Goal: Information Seeking & Learning: Learn about a topic

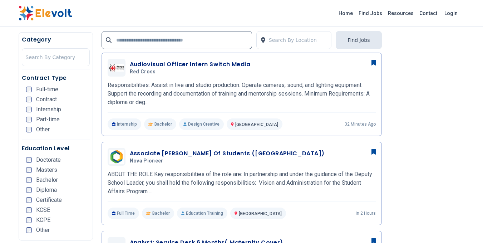
scroll to position [287, 0]
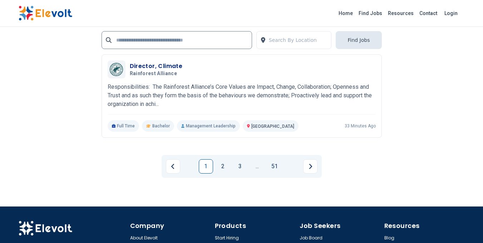
scroll to position [1625, 0]
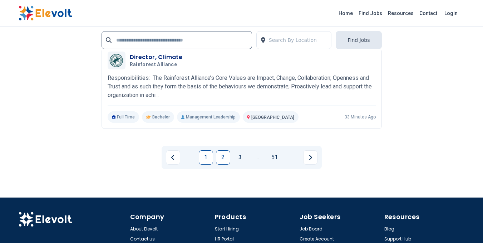
click at [223, 153] on link "2" at bounding box center [223, 157] width 14 height 14
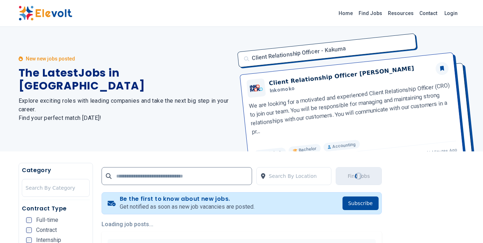
scroll to position [0, 0]
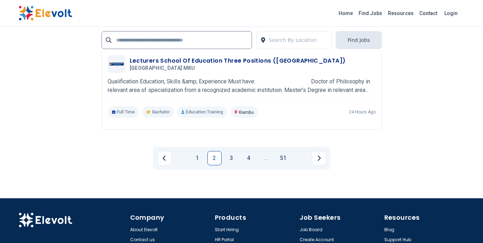
scroll to position [1586, 0]
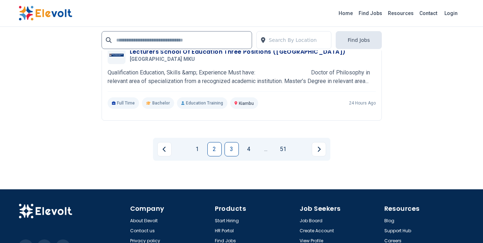
click at [231, 156] on link "3" at bounding box center [232, 149] width 14 height 14
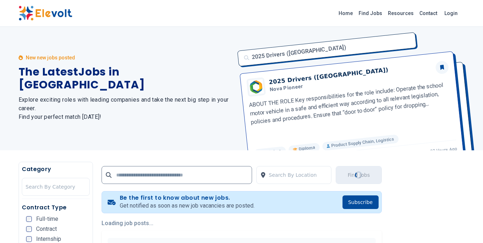
scroll to position [0, 0]
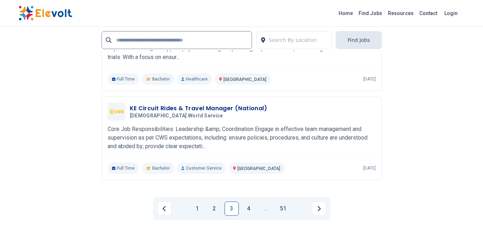
scroll to position [1555, 0]
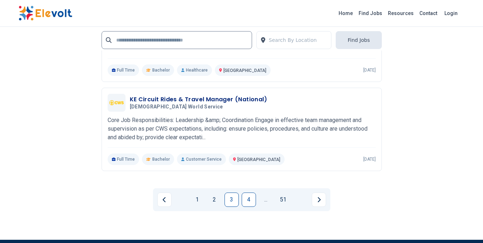
click at [246, 200] on link "4" at bounding box center [249, 199] width 14 height 14
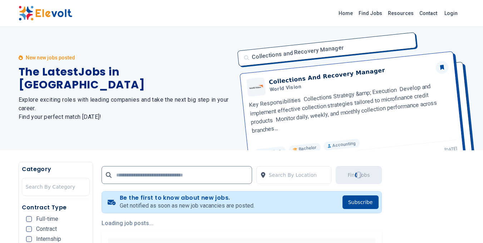
scroll to position [0, 0]
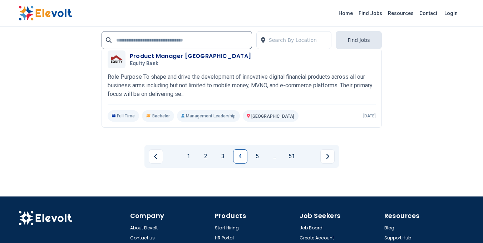
scroll to position [1554, 0]
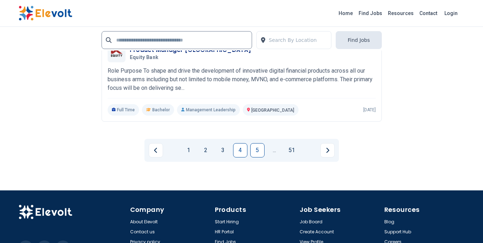
click at [255, 157] on link "5" at bounding box center [257, 150] width 14 height 14
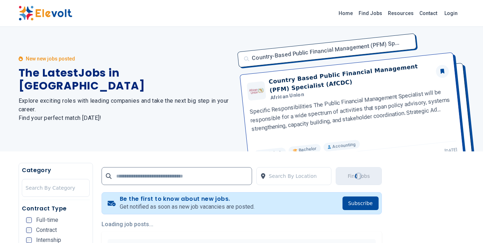
scroll to position [0, 0]
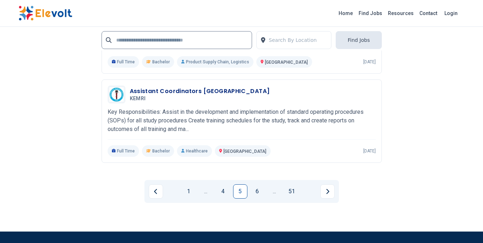
scroll to position [1565, 0]
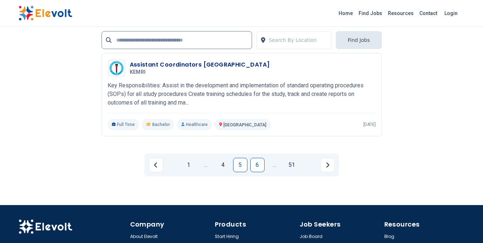
click at [258, 171] on link "6" at bounding box center [257, 165] width 14 height 14
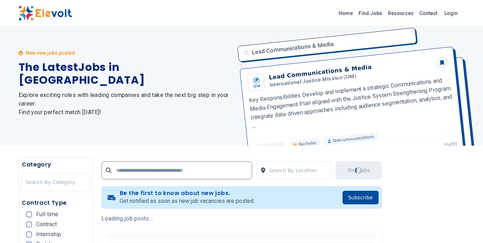
scroll to position [0, 0]
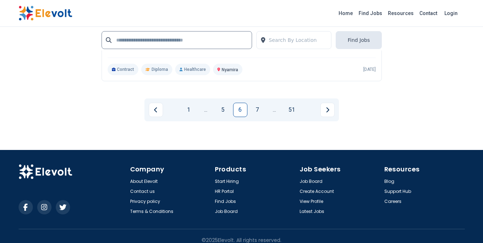
scroll to position [1592, 0]
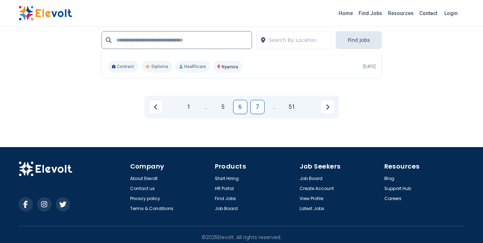
click at [259, 114] on link "7" at bounding box center [257, 107] width 14 height 14
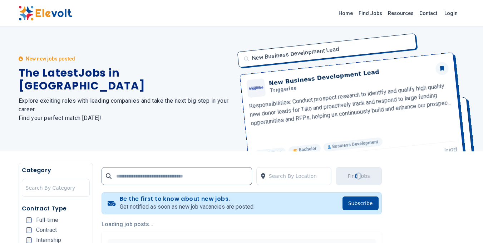
scroll to position [0, 0]
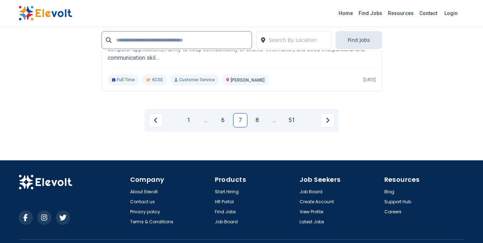
scroll to position [1622, 0]
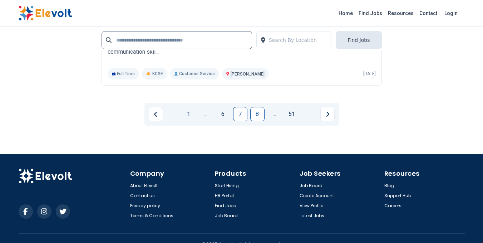
click at [258, 112] on link "8" at bounding box center [257, 114] width 14 height 14
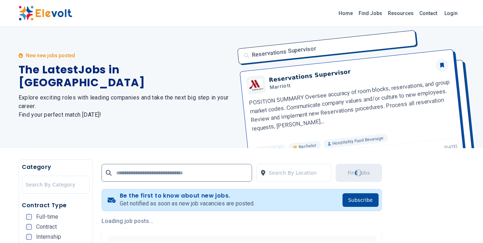
scroll to position [0, 0]
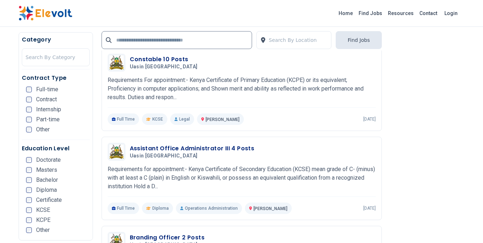
scroll to position [533, 0]
